Goal: Contribute content: Add original content to the website for others to see

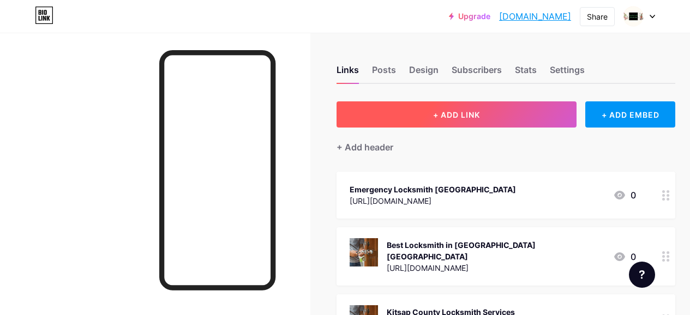
click at [435, 114] on button "+ ADD LINK" at bounding box center [457, 115] width 240 height 26
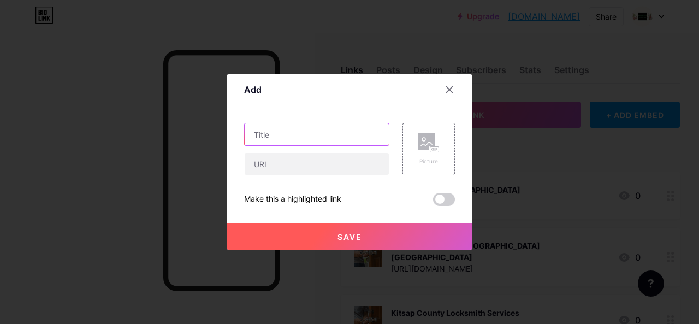
click at [314, 143] on input "text" at bounding box center [317, 134] width 144 height 22
click at [279, 130] on input "text" at bounding box center [317, 134] width 144 height 22
paste input "How to Avoid Locksmith Scams?"
type input "How to Avoid Locksmith Scams?"
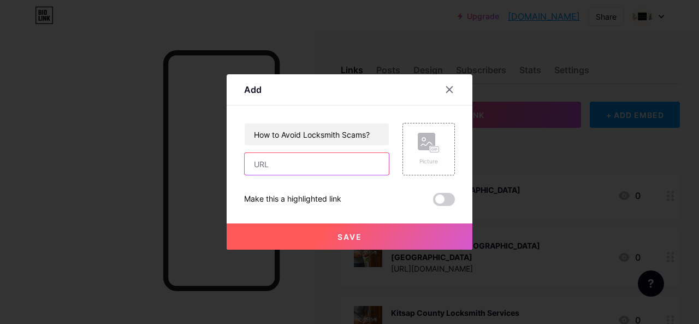
click at [270, 169] on input "text" at bounding box center [317, 164] width 144 height 22
paste input "[URL][DOMAIN_NAME]"
type input "[URL][DOMAIN_NAME]"
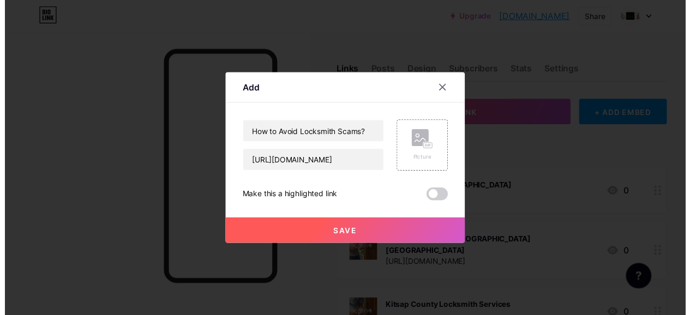
scroll to position [0, 0]
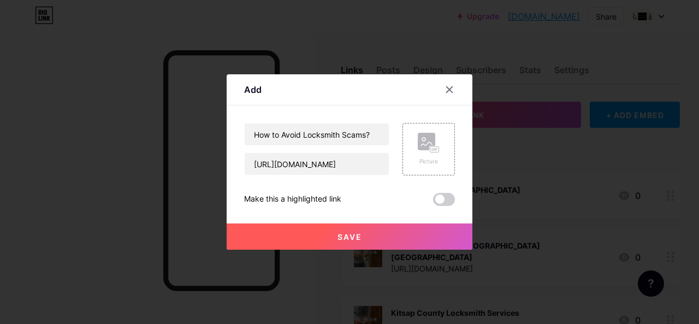
click at [368, 241] on button "Save" at bounding box center [350, 236] width 246 height 26
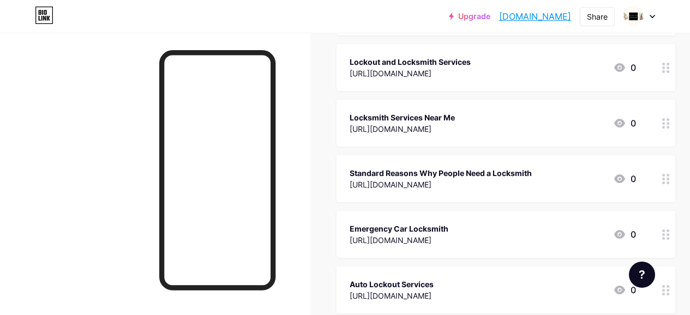
scroll to position [3696, 0]
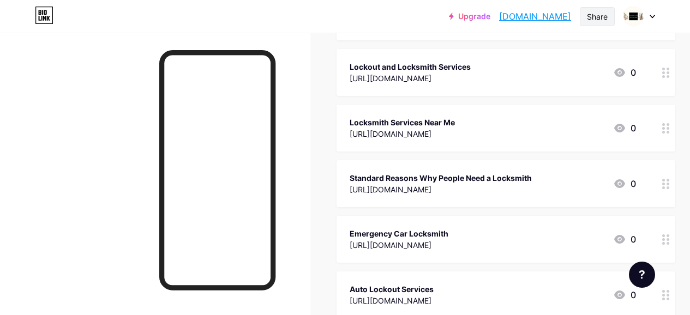
click at [597, 15] on div "Share" at bounding box center [597, 16] width 21 height 11
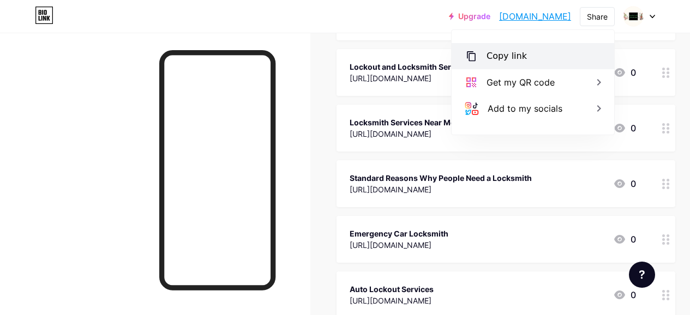
click at [509, 57] on div "Copy link" at bounding box center [507, 56] width 40 height 13
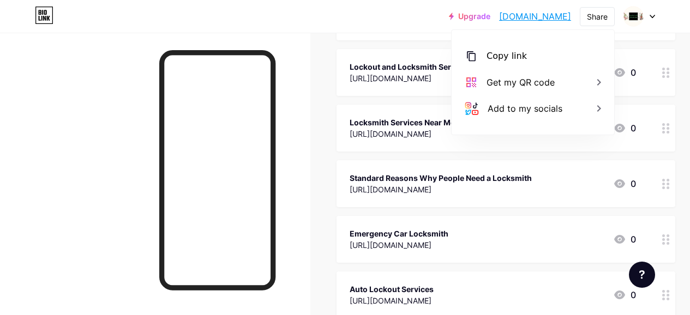
click at [546, 18] on link "[DOMAIN_NAME]" at bounding box center [535, 16] width 72 height 13
